Goal: Answer question/provide support

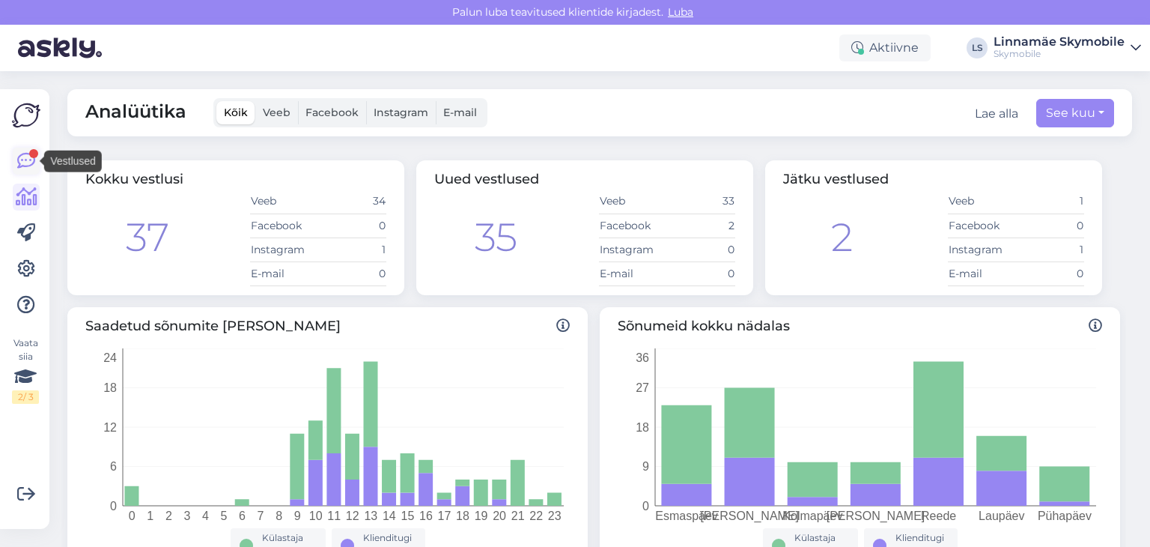
click at [30, 159] on icon at bounding box center [26, 161] width 18 height 18
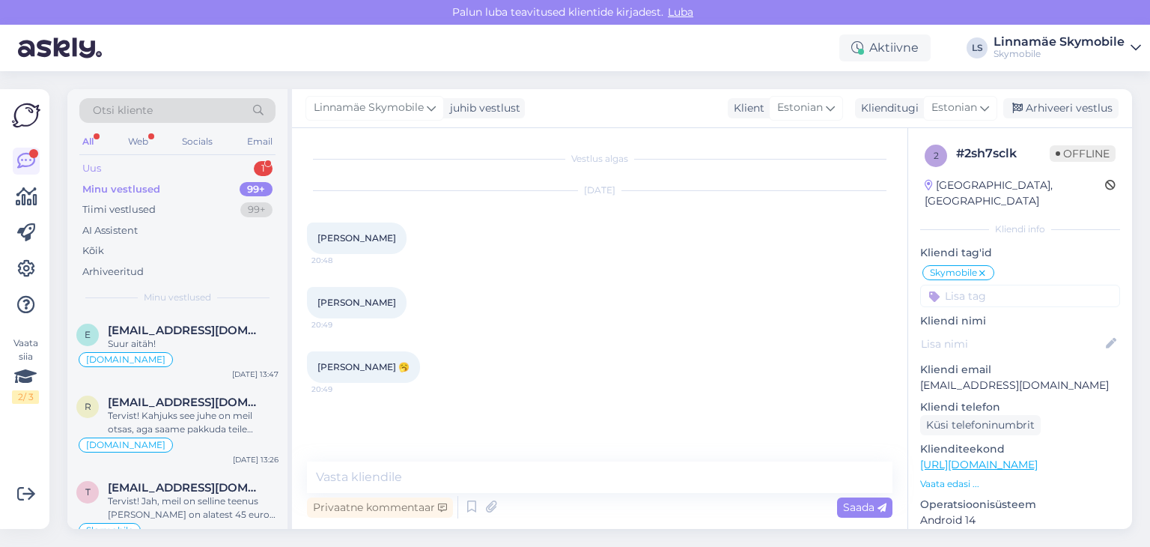
click at [94, 174] on div "Uus" at bounding box center [91, 168] width 19 height 15
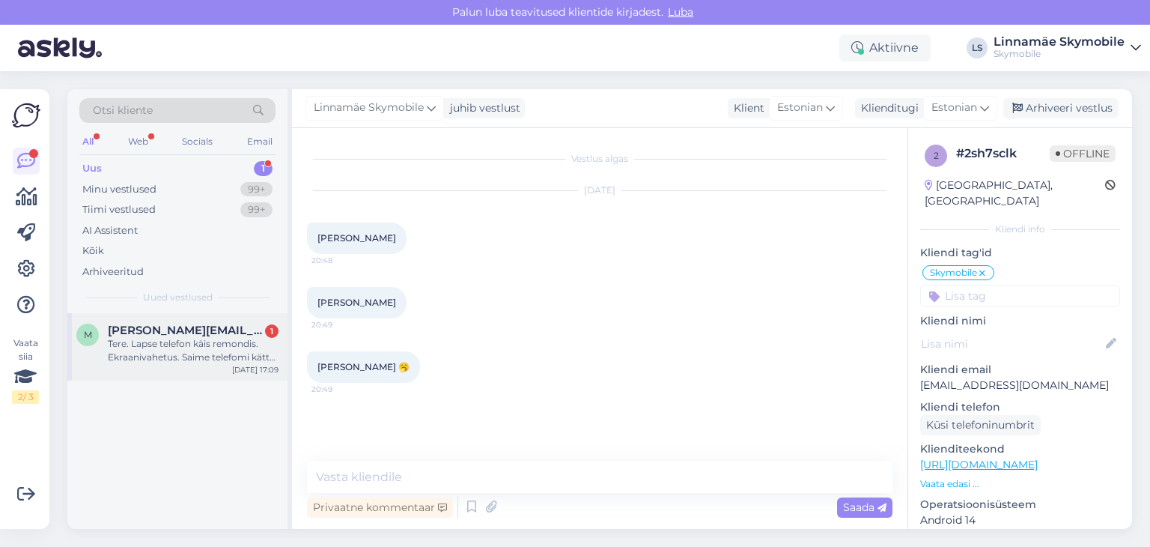
click at [180, 359] on div "Tere. Lapse telefon käis remondis. Ekraanivahetus. Saime telefomi kätte aga kas…" at bounding box center [193, 350] width 171 height 27
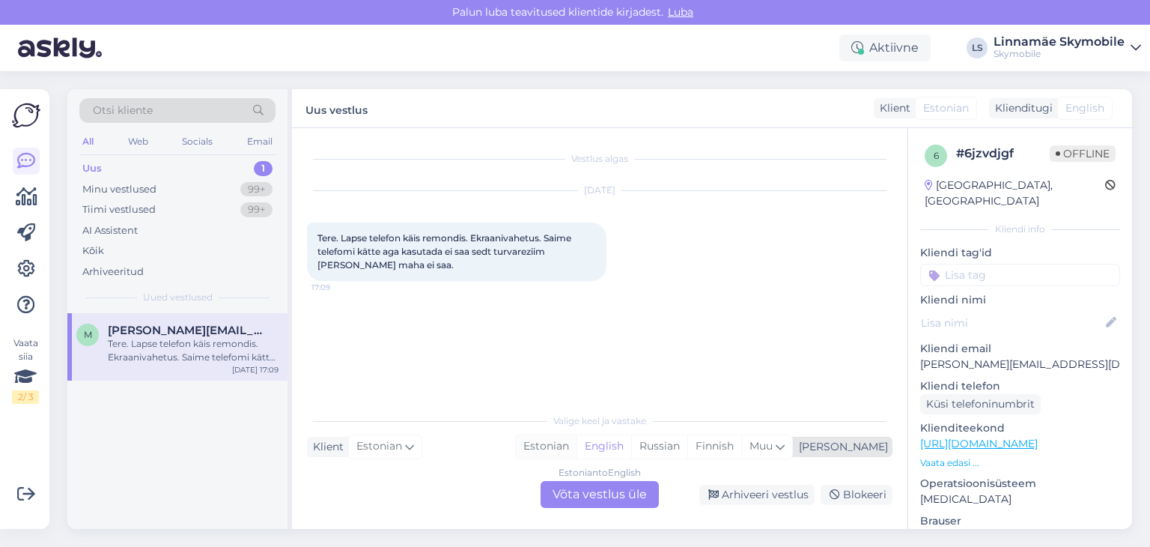
click at [577, 443] on div "Estonian" at bounding box center [546, 446] width 61 height 22
click at [592, 495] on div "Estonian to Estonian Võta vestlus üle" at bounding box center [600, 494] width 118 height 27
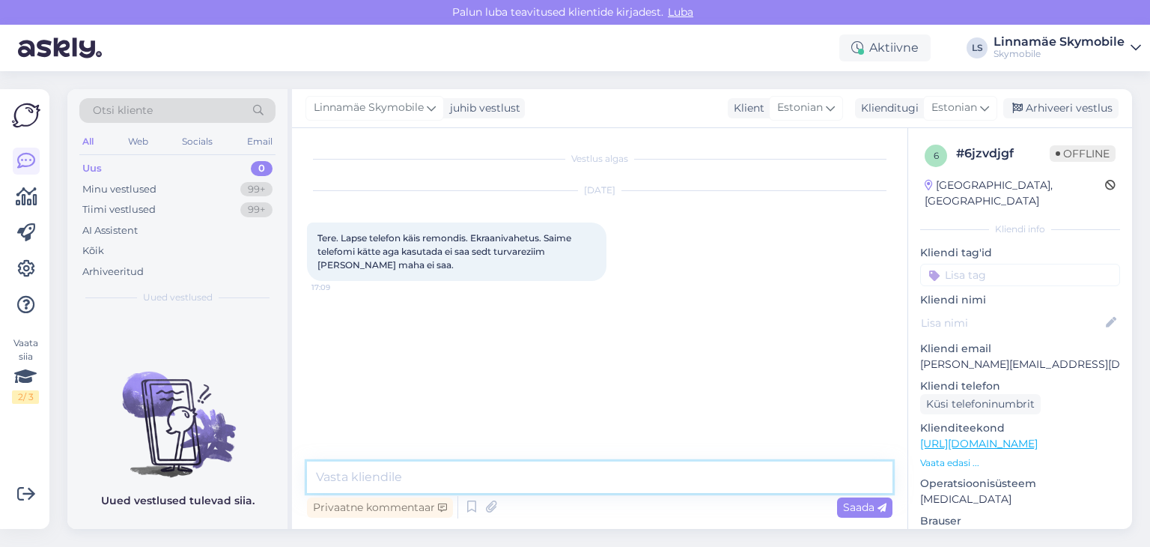
click at [511, 472] on textarea at bounding box center [600, 476] width 586 height 31
type textarea "Т"
type textarea "N"
drag, startPoint x: 452, startPoint y: 472, endPoint x: 561, endPoint y: 471, distance: 108.6
click at [561, 472] on textarea "Tervist! On vaja lihtsalt täiska" at bounding box center [600, 476] width 586 height 31
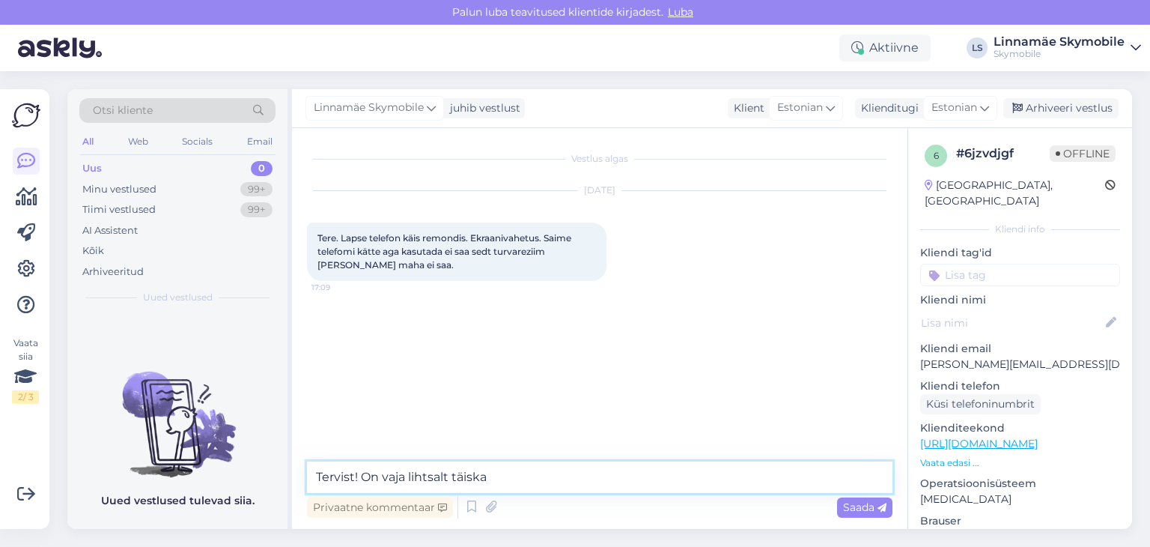
paste textarea "aaskäivit"
type textarea "Tervist! On vaja lihtsalt taaskäivitada telefoni"
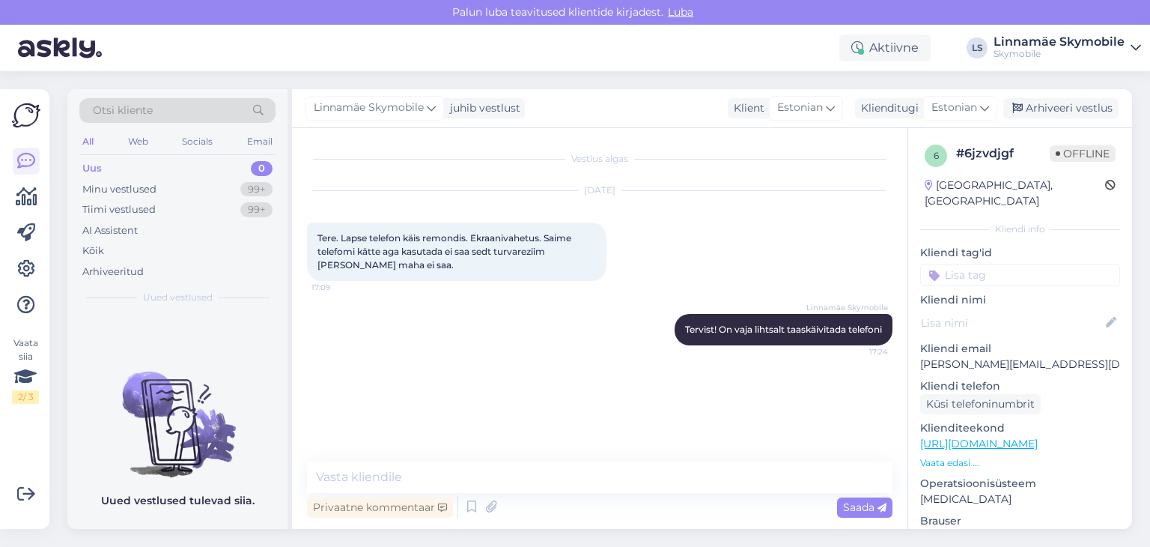
click at [994, 264] on input at bounding box center [1020, 275] width 200 height 22
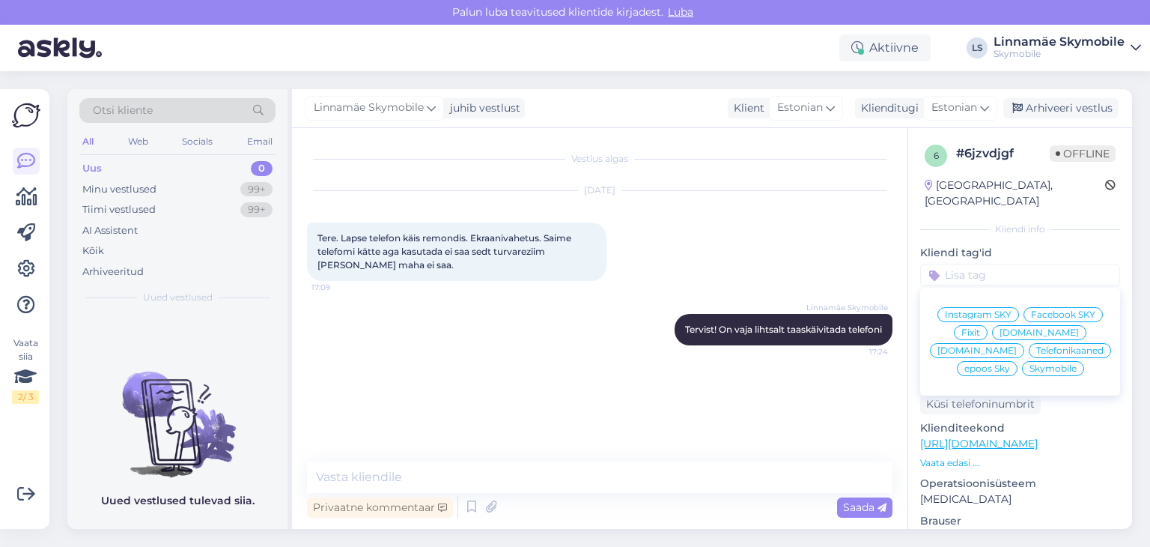
click at [1030, 364] on span "Skymobile" at bounding box center [1053, 368] width 47 height 9
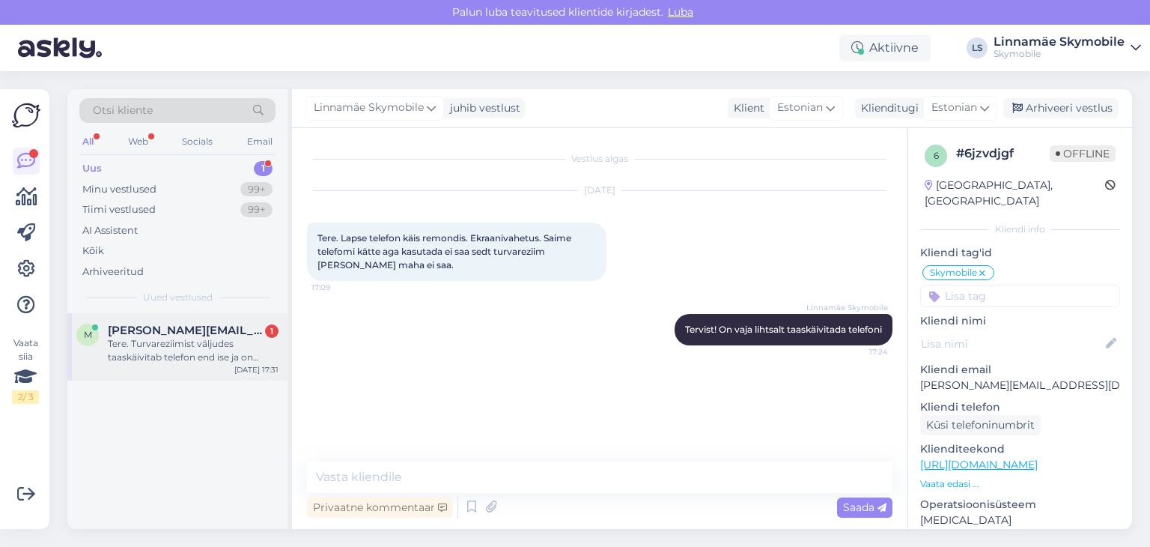
click at [127, 355] on div "Tere. Turvareziimist väljudes taaskäivitab telefon end ise ja on endiselt turva…" at bounding box center [193, 350] width 171 height 27
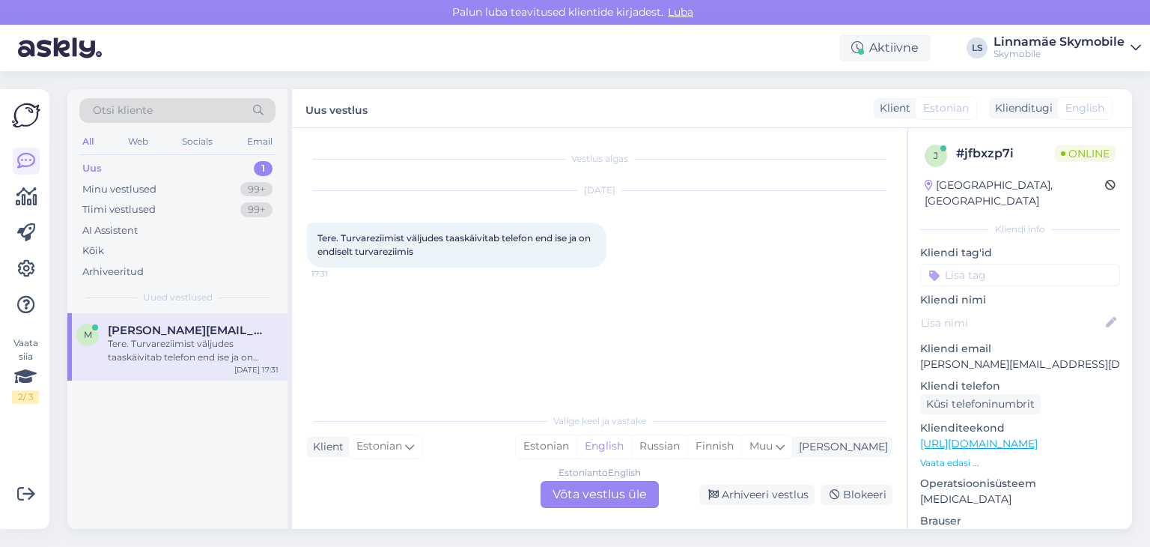
click at [965, 264] on input at bounding box center [1020, 275] width 200 height 22
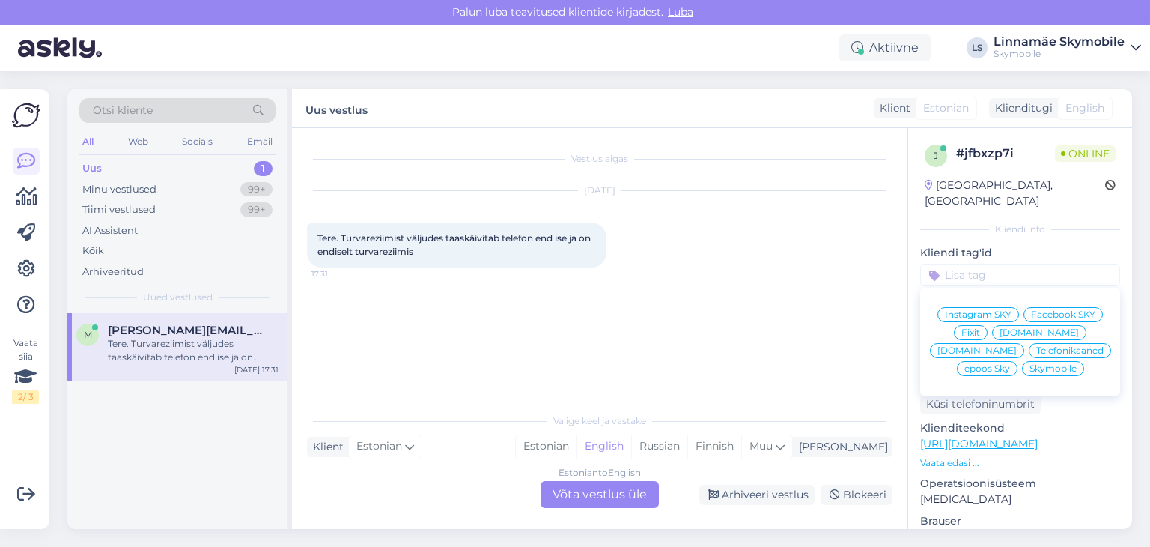
click at [1030, 364] on span "Skymobile" at bounding box center [1053, 368] width 47 height 9
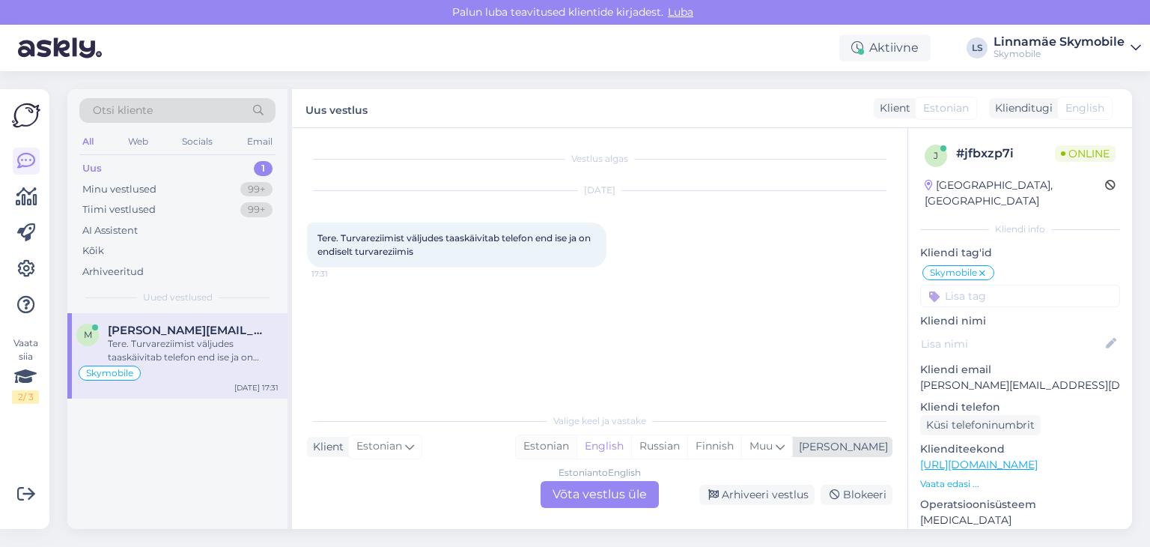
click at [577, 444] on div "Estonian" at bounding box center [546, 446] width 61 height 22
click at [584, 496] on div "Estonian to Estonian Võta vestlus üle" at bounding box center [600, 494] width 118 height 27
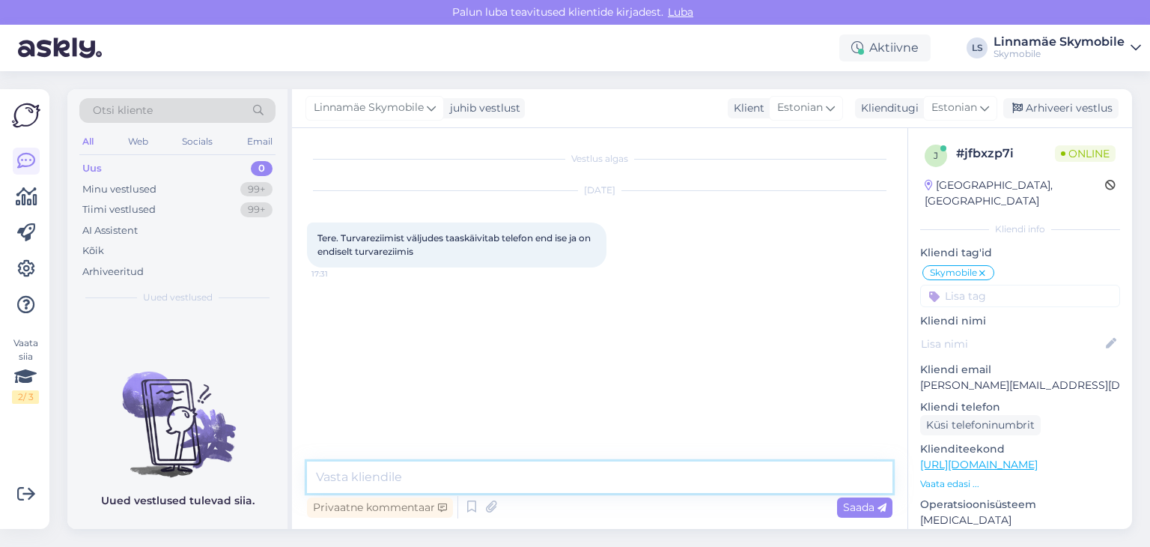
click at [462, 477] on textarea at bounding box center [600, 476] width 586 height 31
type textarea "S"
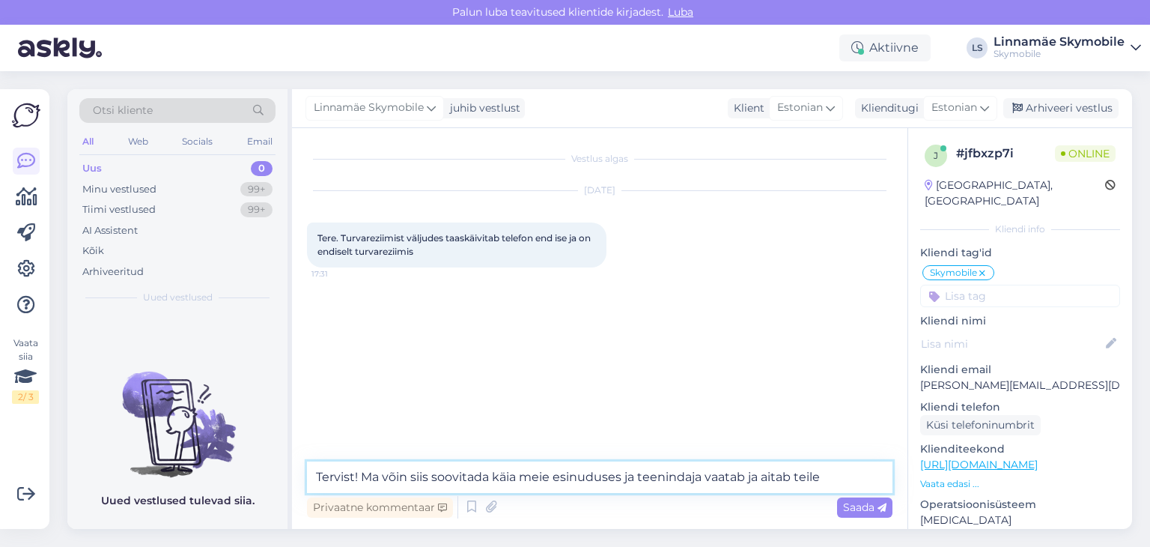
type textarea "Tervist! Ma võin siis soovitada käia meie esinuduses ja teenindaja vaatab ja ai…"
